Goal: Find specific page/section

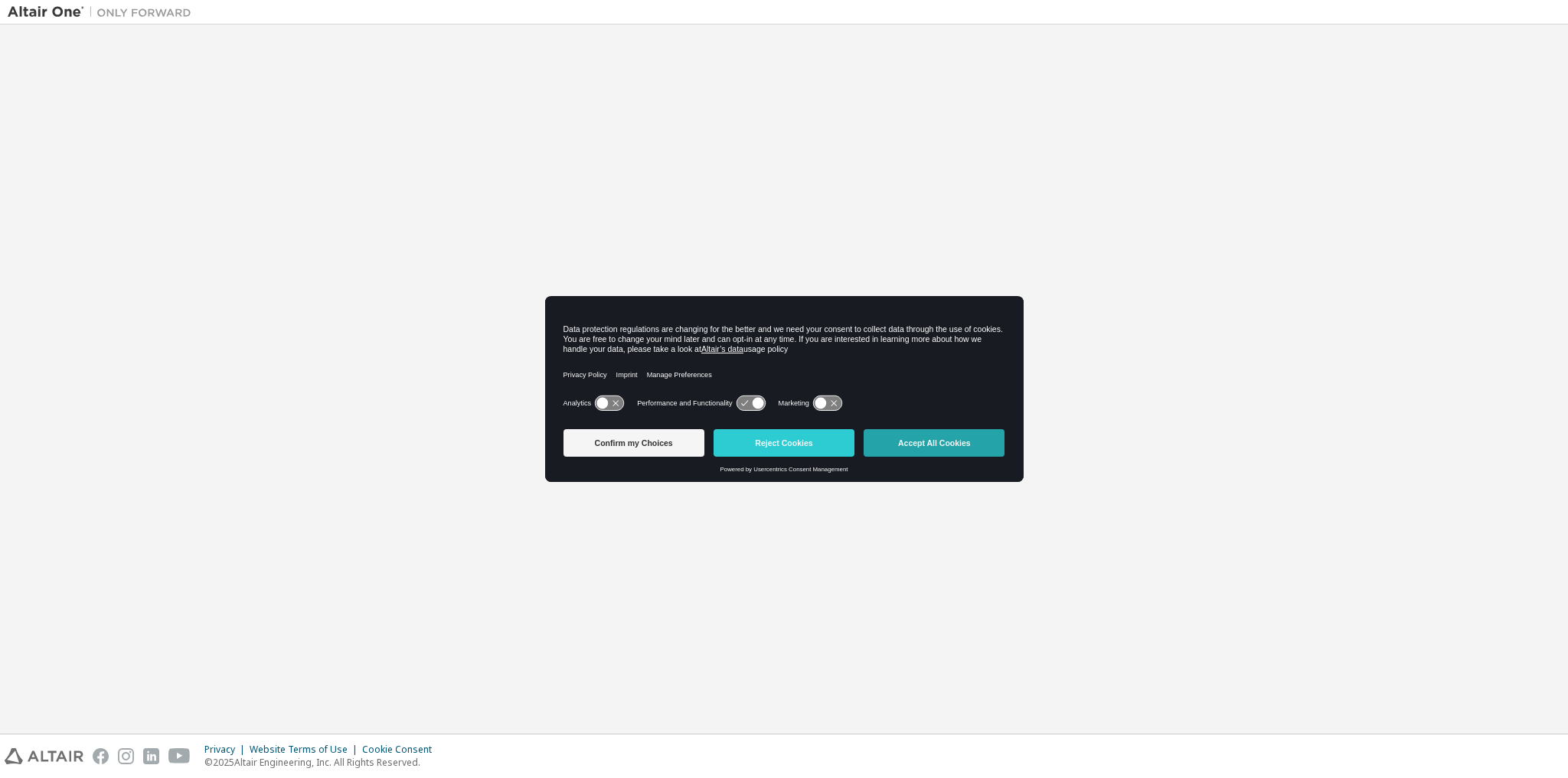
click at [966, 453] on button "Accept All Cookies" at bounding box center [934, 443] width 140 height 28
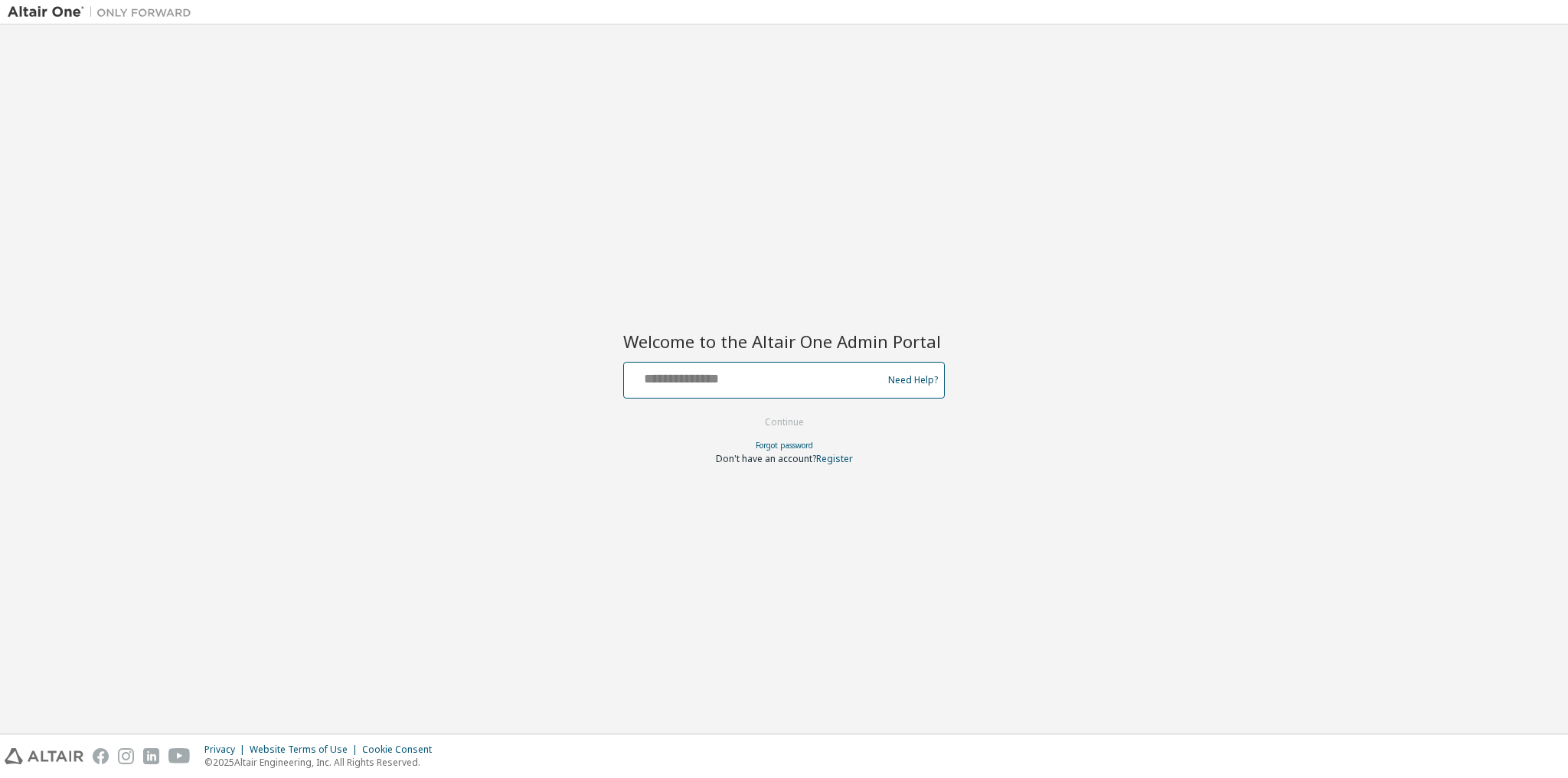
click at [763, 381] on input "text" at bounding box center [756, 377] width 251 height 22
type input "**********"
click at [783, 418] on button "Continue" at bounding box center [784, 422] width 71 height 23
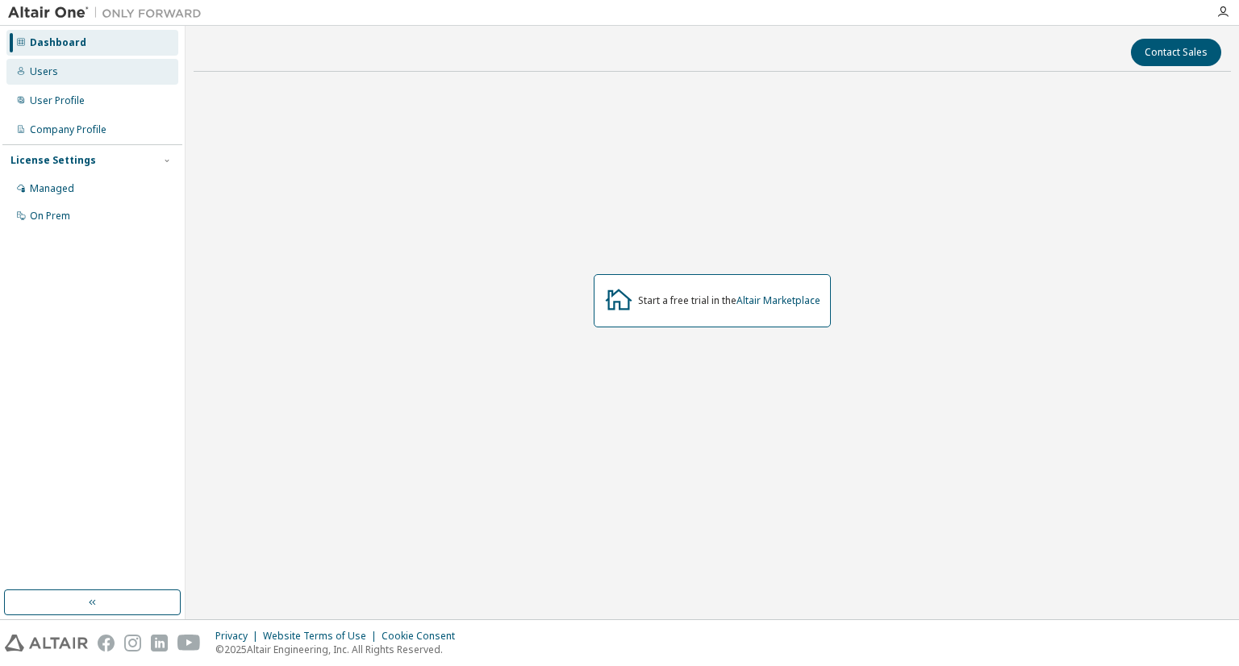
click at [38, 61] on div "Users" at bounding box center [92, 72] width 172 height 26
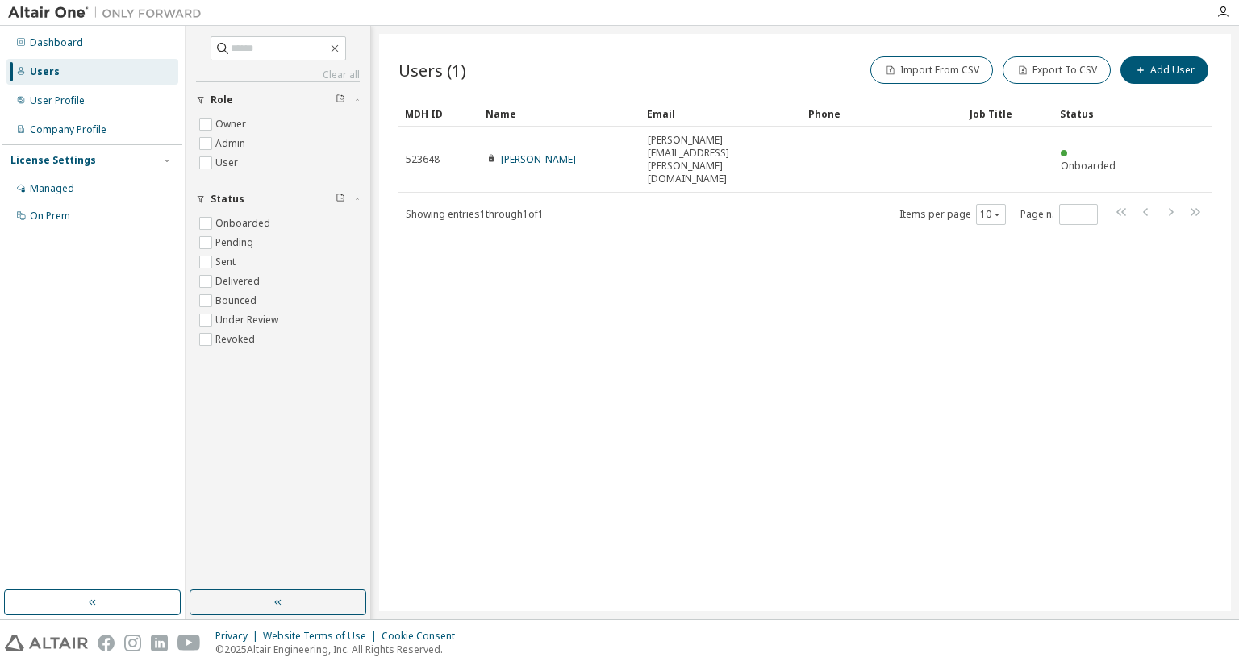
click at [1232, 11] on div at bounding box center [1223, 12] width 32 height 13
click at [1227, 14] on icon "button" at bounding box center [1223, 12] width 13 height 13
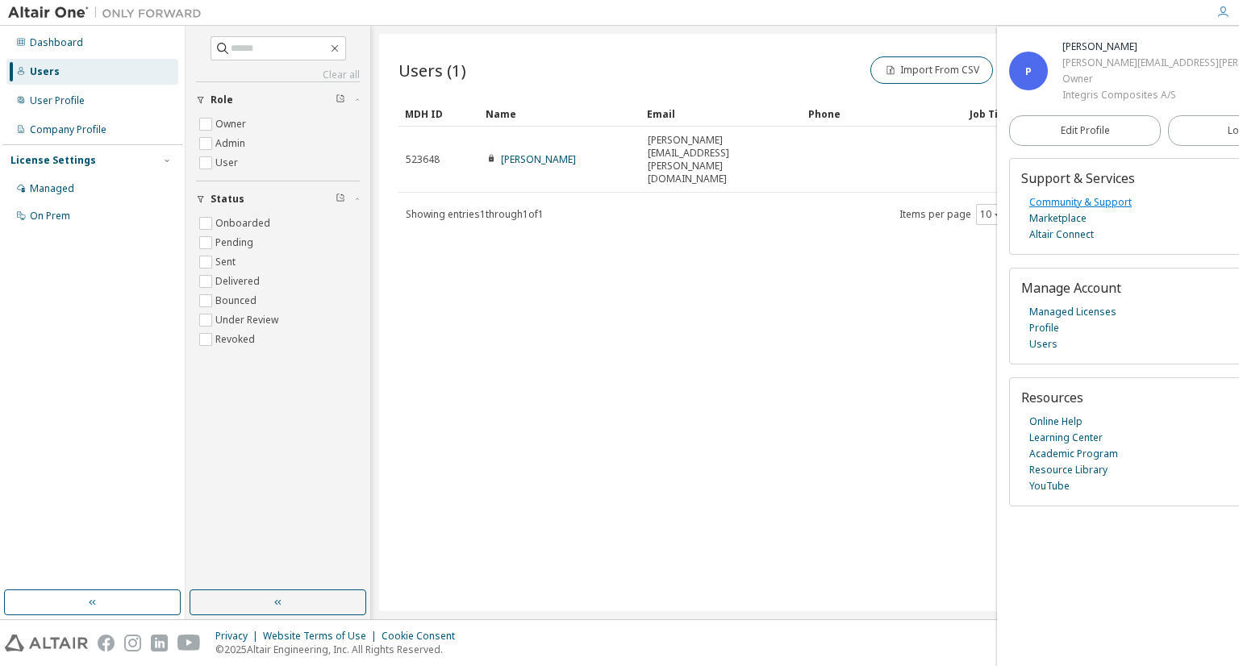
click at [1099, 211] on link "Community & Support" at bounding box center [1080, 202] width 102 height 16
